Goal: Task Accomplishment & Management: Use online tool/utility

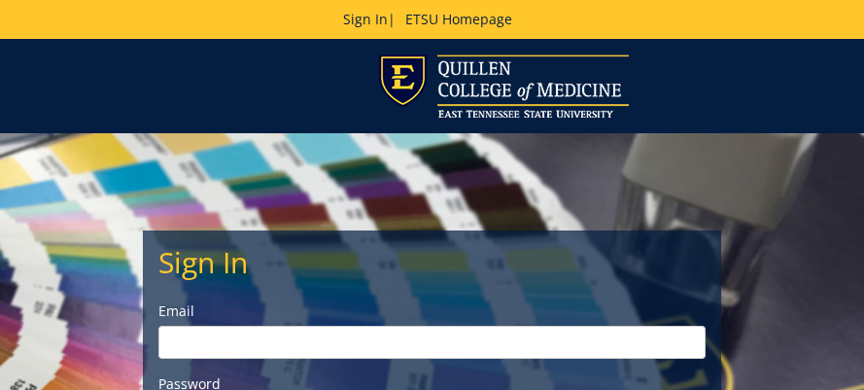
click at [265, 343] on input "email" at bounding box center [431, 342] width 547 height 33
type input "[PERSON_NAME][EMAIL_ADDRESS][DOMAIN_NAME]"
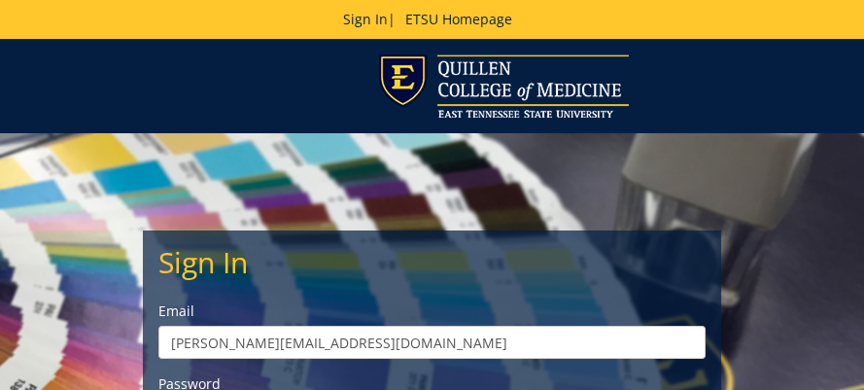
scroll to position [292, 0]
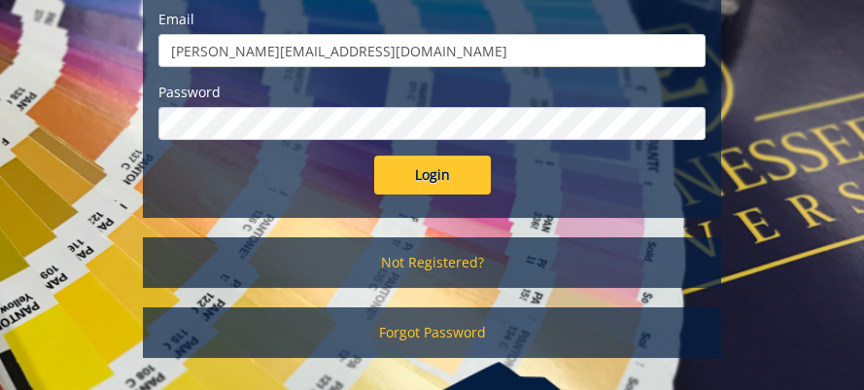
click at [374, 156] on input "Login" at bounding box center [432, 175] width 117 height 39
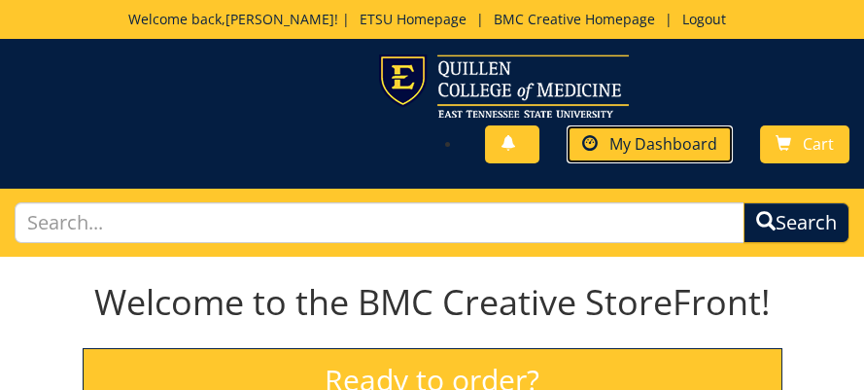
click at [632, 147] on span "My Dashboard" at bounding box center [664, 143] width 108 height 21
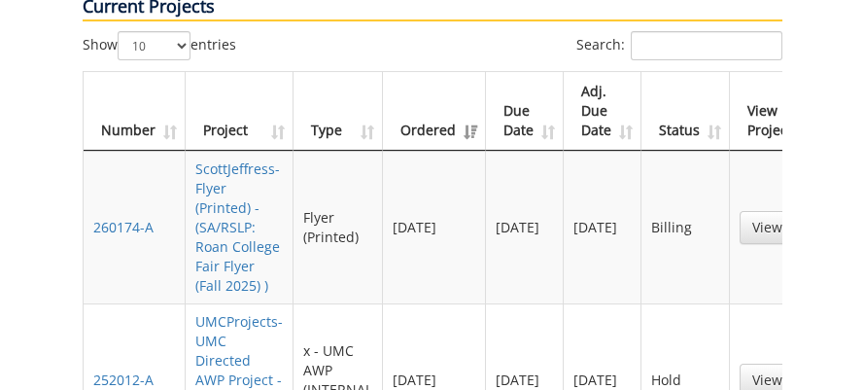
scroll to position [1167, 0]
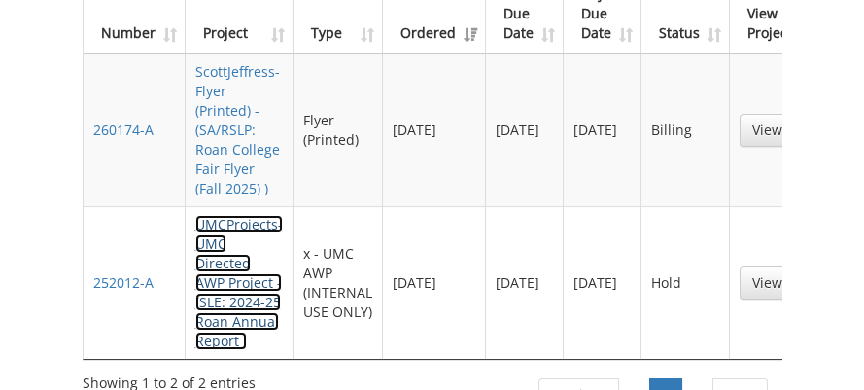
click at [232, 223] on link "UMCProjects-UMC Directed AWP Project - (SLE: 2024-25 Roan Annual Report )" at bounding box center [238, 282] width 87 height 135
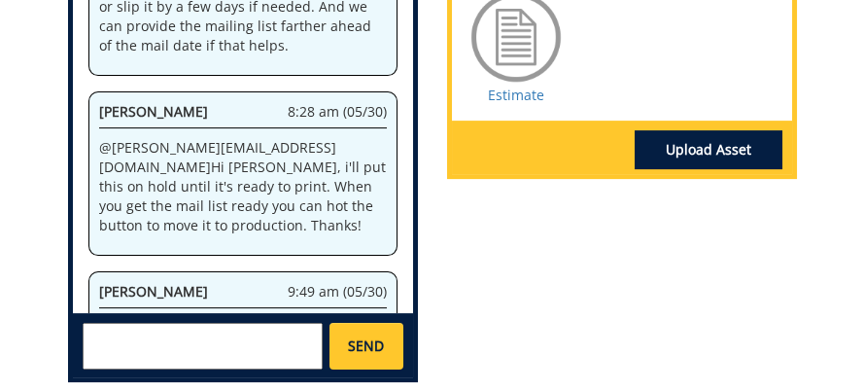
scroll to position [1361, 0]
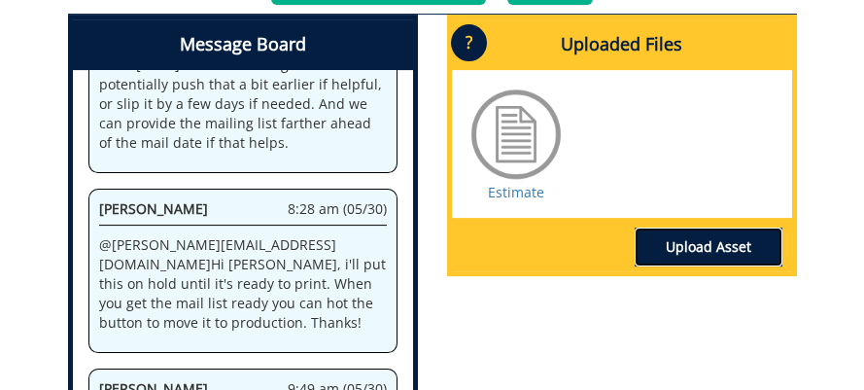
click at [692, 227] on link "Upload Asset" at bounding box center [709, 246] width 148 height 39
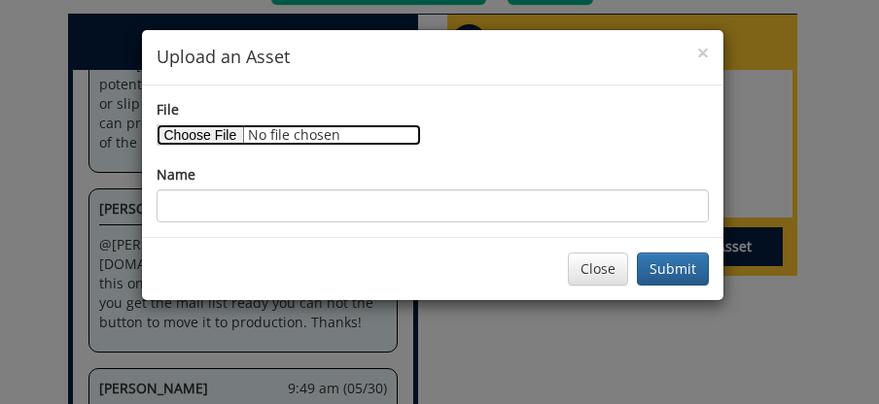
click at [211, 135] on input "File" at bounding box center [289, 134] width 264 height 21
type input "C:\fakepath\Bulk mail list for Roan Annual Report 2024-2025 (August 20, 2025).x…"
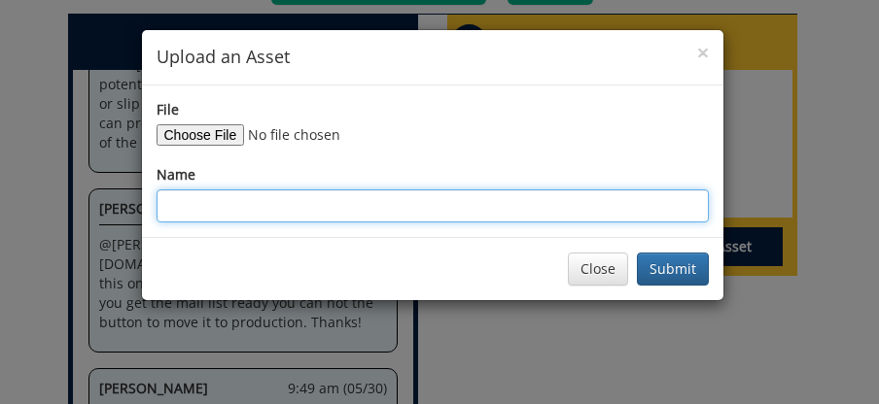
click at [236, 193] on input "Name" at bounding box center [433, 206] width 552 height 33
click at [311, 205] on input "Bulk mail list for Roan annual report" at bounding box center [433, 206] width 552 height 33
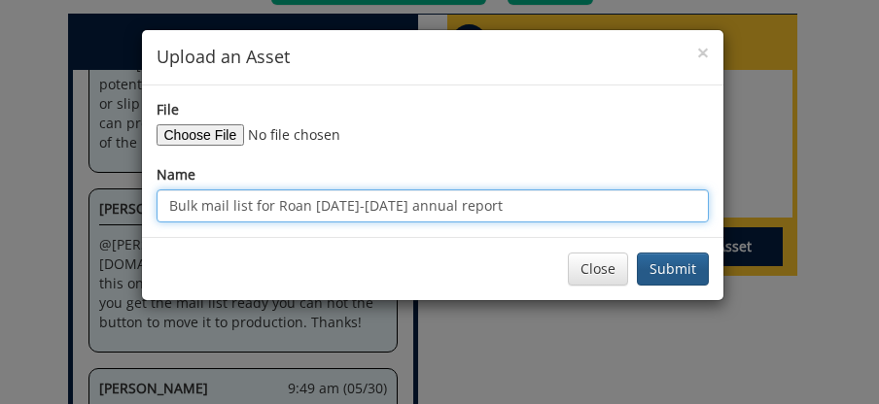
type input "Bulk mail list for Roan [DATE]-[DATE] annual report"
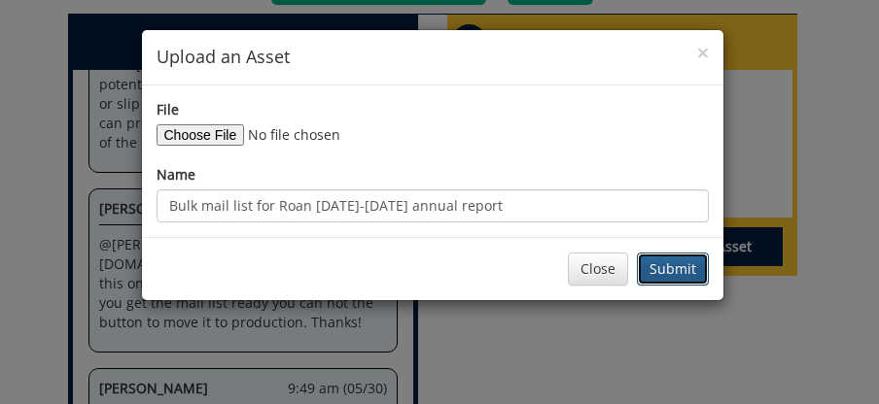
click at [676, 272] on button "Submit" at bounding box center [673, 269] width 72 height 33
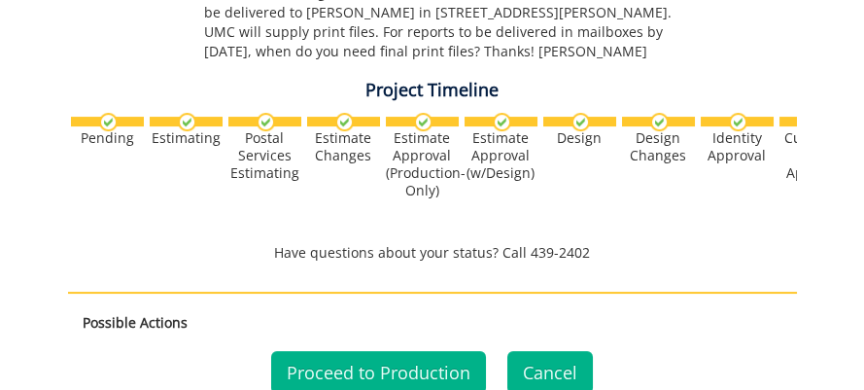
scroll to position [1069, 0]
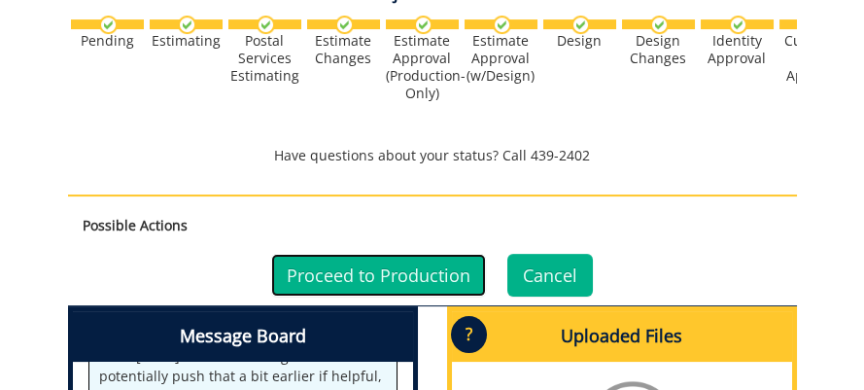
click at [432, 254] on link "Proceed to Production" at bounding box center [378, 275] width 215 height 43
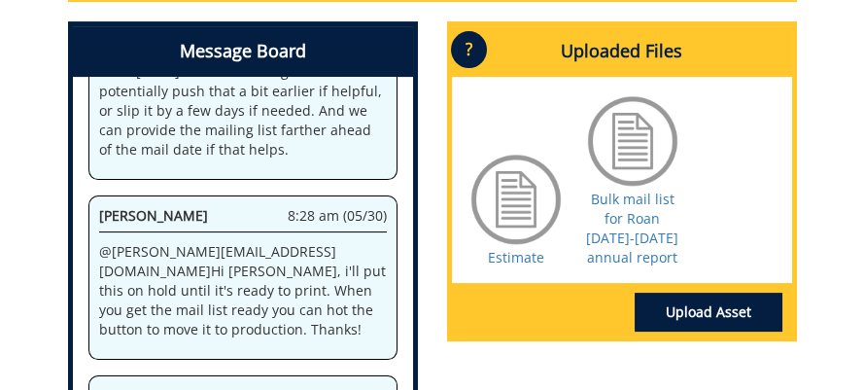
scroll to position [1361, 0]
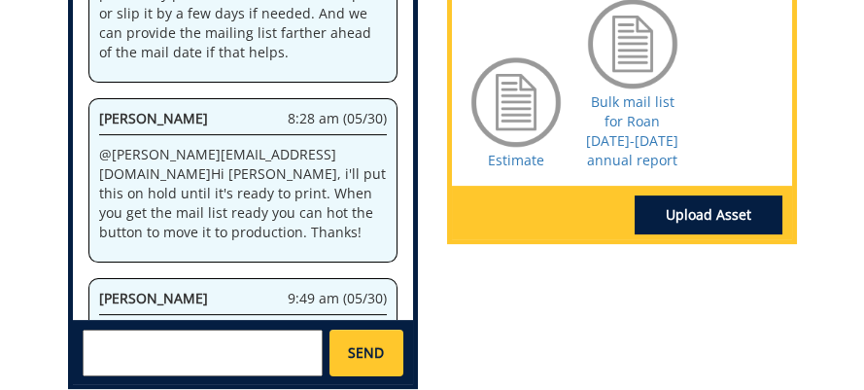
click at [276, 338] on textarea at bounding box center [203, 353] width 241 height 47
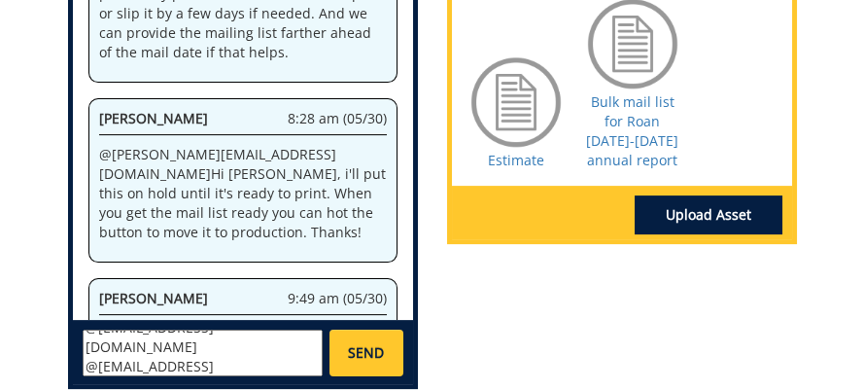
scroll to position [34, 0]
drag, startPoint x: 160, startPoint y: 326, endPoint x: 134, endPoint y: 328, distance: 26.3
click at [134, 330] on textarea "@[EMAIL_ADDRESS][DOMAIN_NAME] @[EMAIL_ADDRESS][DOMAIN_NAME] Hi [PERSON_NAME] an…" at bounding box center [203, 353] width 241 height 47
drag, startPoint x: 235, startPoint y: 344, endPoint x: 256, endPoint y: 332, distance: 23.5
click at [236, 344] on textarea "@[EMAIL_ADDRESS][DOMAIN_NAME] @[EMAIL_ADDRESS][DOMAIN_NAME] Hi [PERSON_NAME] an…" at bounding box center [203, 353] width 241 height 47
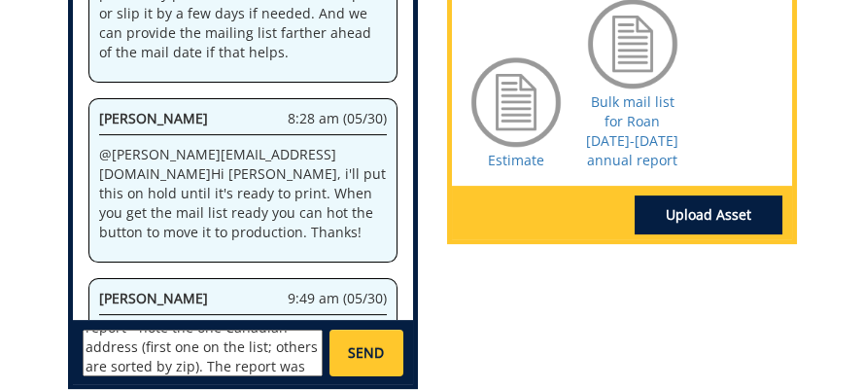
scroll to position [170, 0]
type textarea "@[EMAIL_ADDRESS][DOMAIN_NAME] @[EMAIL_ADDRESS][DOMAIN_NAME] Hi [PERSON_NAME] an…"
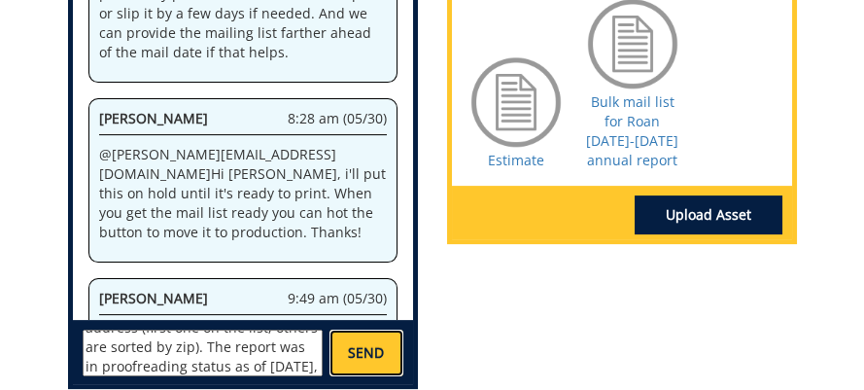
click at [383, 343] on span "SEND" at bounding box center [366, 352] width 36 height 19
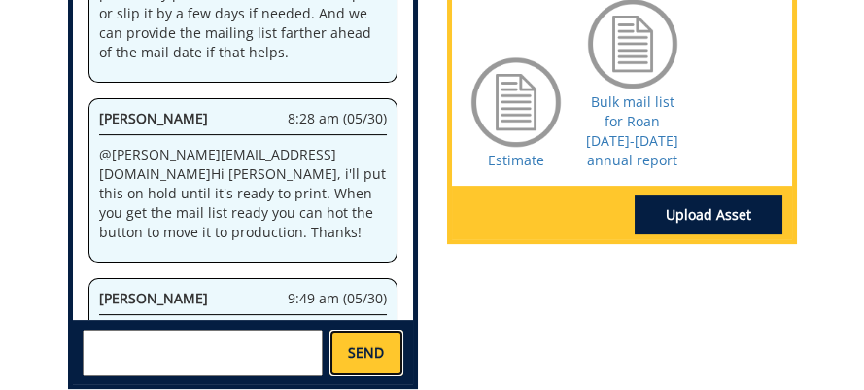
scroll to position [0, 0]
